Goal: Check status: Check status

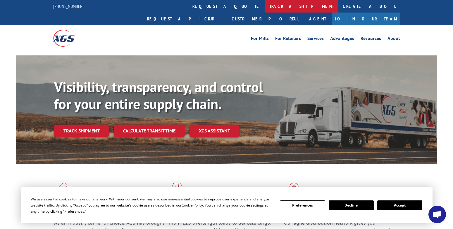
click at [265, 7] on link "track a shipment" at bounding box center [301, 6] width 73 height 13
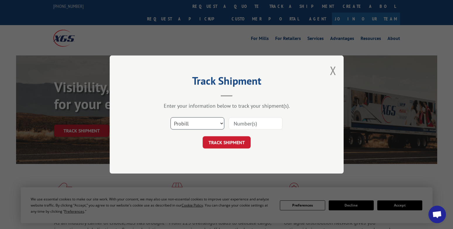
click at [222, 124] on select "Select category... Probill BOL PO" at bounding box center [197, 123] width 54 height 12
select select "bol"
click at [170, 117] on select "Select category... Probill BOL PO" at bounding box center [197, 123] width 54 height 12
click at [238, 123] on input at bounding box center [256, 123] width 54 height 12
type input "5189868"
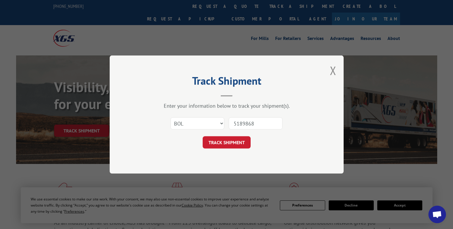
click at [227, 141] on button "TRACK SHIPMENT" at bounding box center [227, 142] width 48 height 12
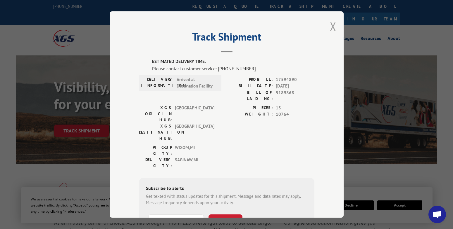
click at [330, 27] on button "Close modal" at bounding box center [333, 26] width 6 height 15
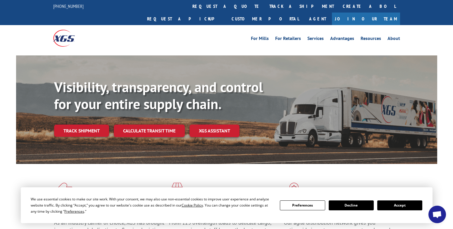
click at [439, 214] on span "Open chat" at bounding box center [437, 215] width 10 height 8
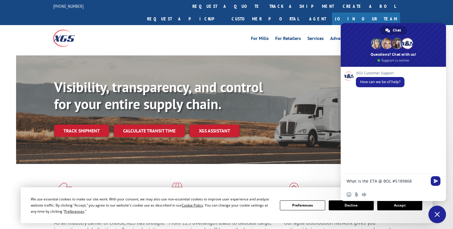
type textarea "What is the ETA @ BOL #5189868?"
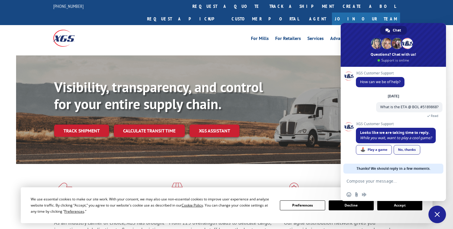
click at [405, 152] on div "No, thanks" at bounding box center [406, 150] width 27 height 10
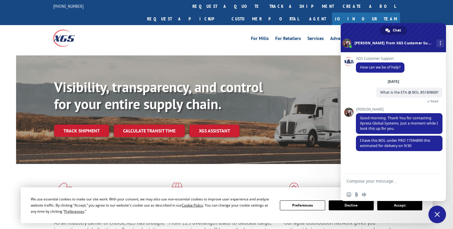
click at [345, 183] on div at bounding box center [392, 182] width 105 height 16
click at [348, 180] on textarea "Compose your message..." at bounding box center [386, 181] width 81 height 5
type textarea "This needs to Deliver [DATE] -Xpress global has had it [DATE]."
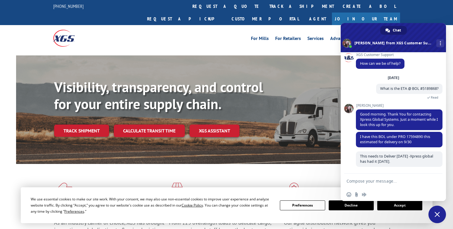
scroll to position [4, 0]
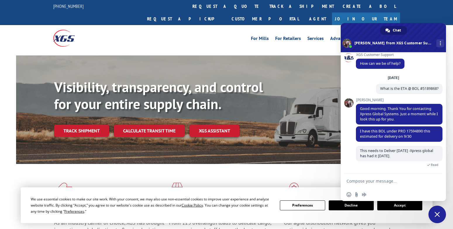
click at [435, 217] on span "Close chat" at bounding box center [436, 214] width 5 height 5
